Goal: Information Seeking & Learning: Learn about a topic

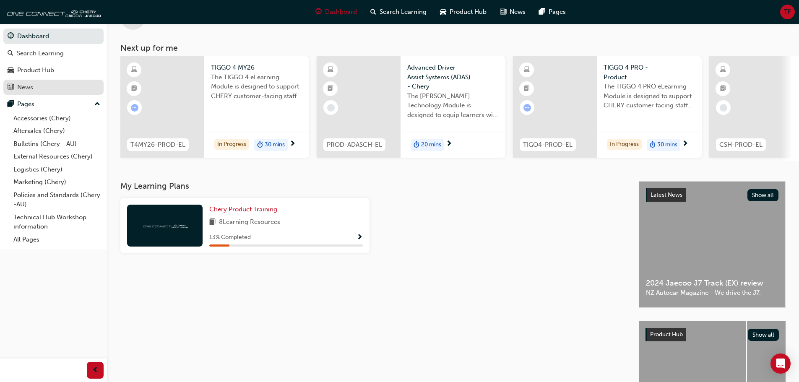
scroll to position [42, 0]
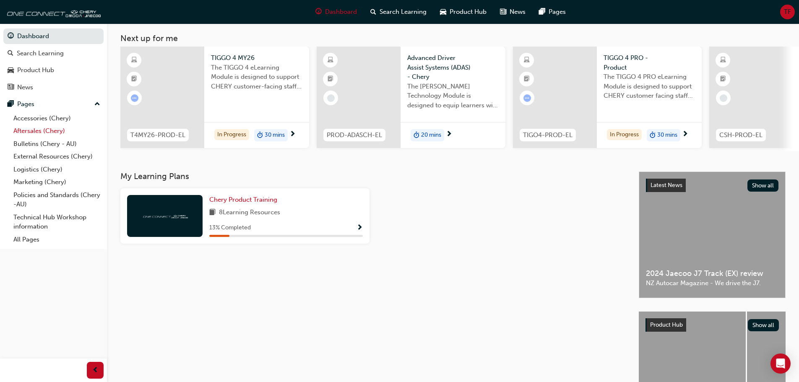
click at [48, 128] on link "Aftersales (Chery)" at bounding box center [56, 131] width 93 height 13
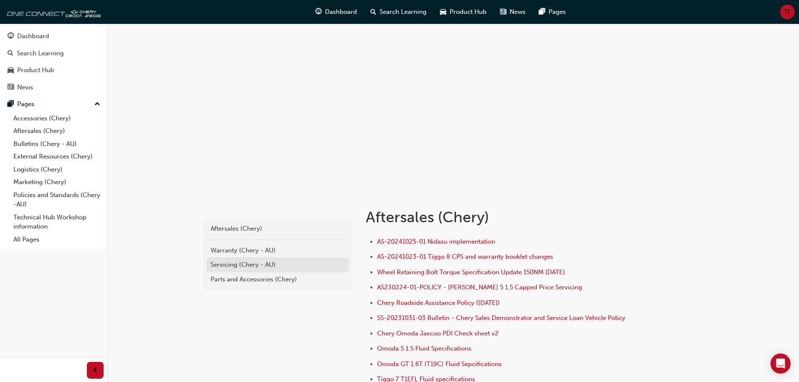
click at [262, 263] on div "Servicing (Chery - AU)" at bounding box center [277, 265] width 134 height 10
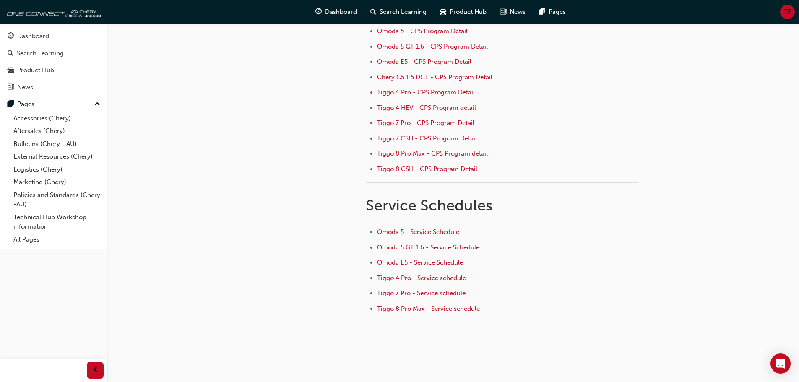
scroll to position [126, 0]
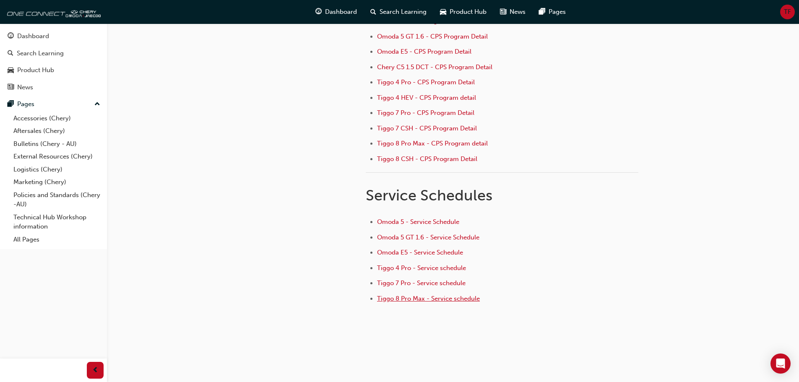
click at [442, 298] on span "Tiggo 8 Pro Max - Service schedule" at bounding box center [428, 299] width 103 height 8
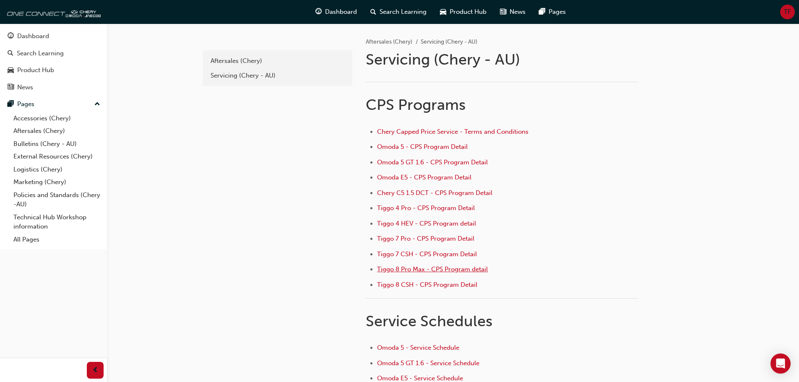
click at [426, 271] on span "Tiggo 8 Pro Max - CPS Program detail" at bounding box center [432, 269] width 111 height 8
click at [438, 288] on span "Tiggo 8 CSH - CPS Program Detail" at bounding box center [427, 285] width 100 height 8
click at [457, 271] on span "Tiggo 8 Pro Max - CPS Program detail" at bounding box center [432, 269] width 111 height 8
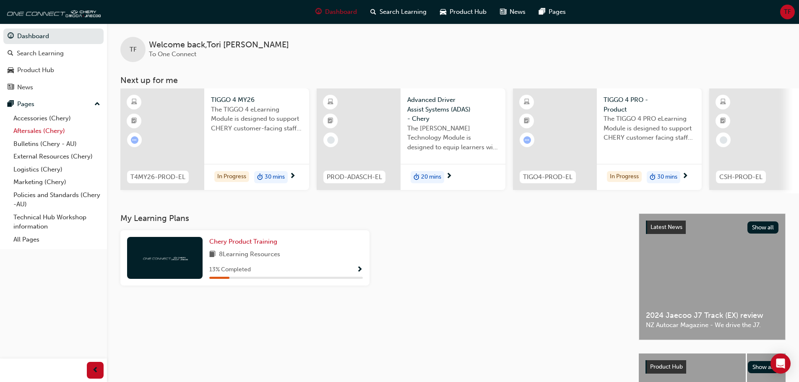
click at [57, 134] on link "Aftersales (Chery)" at bounding box center [56, 131] width 93 height 13
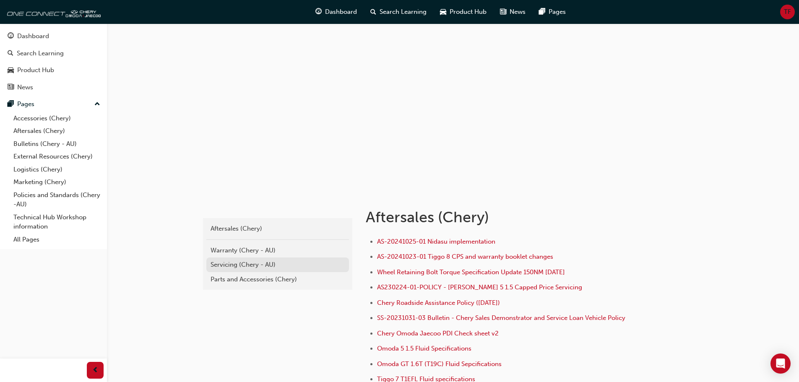
click at [229, 263] on div "Servicing (Chery - AU)" at bounding box center [277, 265] width 134 height 10
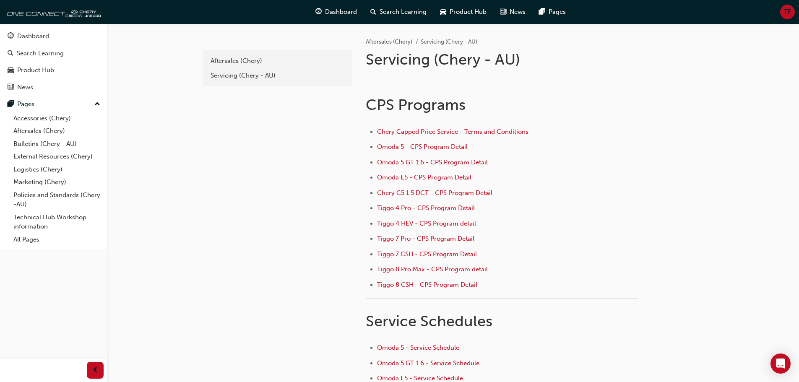
click at [431, 271] on span "Tiggo 8 Pro Max - CPS Program detail" at bounding box center [432, 269] width 111 height 8
click at [442, 278] on ul "Chery Capped Price Service - Terms and Conditions Omoda 5 - CPS Program Detail …" at bounding box center [502, 209] width 273 height 165
click at [440, 286] on span "Tiggo 8 CSH - CPS Program Detail" at bounding box center [427, 285] width 100 height 8
